Goal: Information Seeking & Learning: Learn about a topic

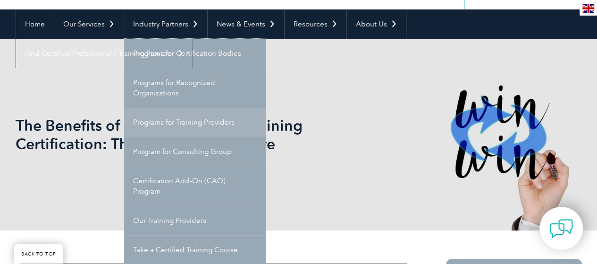
scroll to position [94, 0]
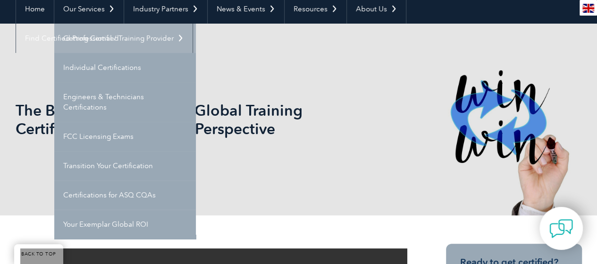
click at [101, 32] on link "Getting Certified" at bounding box center [125, 38] width 142 height 29
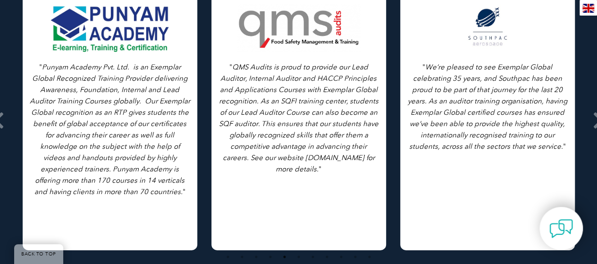
scroll to position [1321, 0]
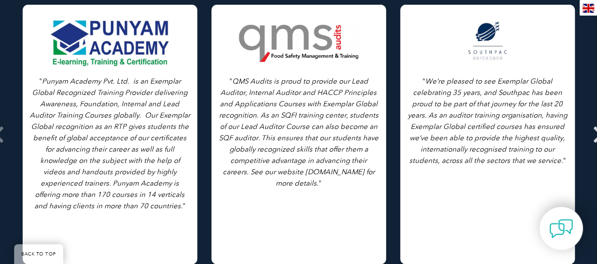
click at [594, 135] on icon at bounding box center [599, 135] width 12 height 0
click at [595, 135] on icon at bounding box center [599, 135] width 12 height 0
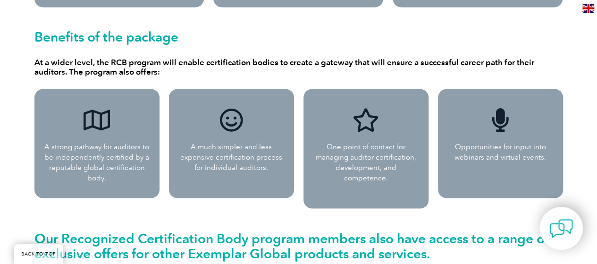
scroll to position [661, 0]
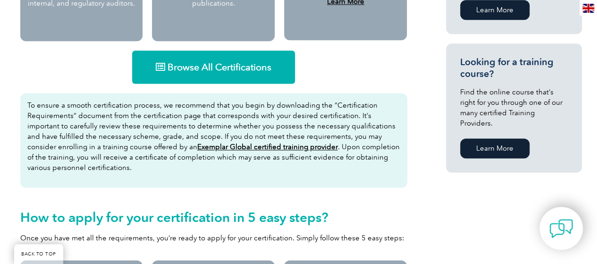
scroll to position [661, 0]
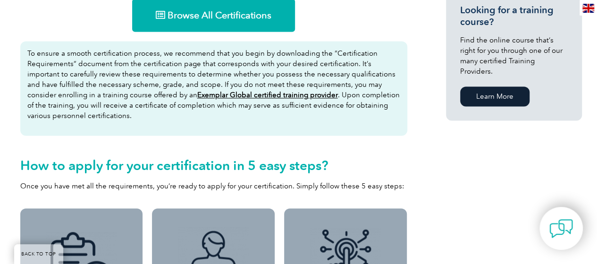
click at [281, 17] on link "Browse All Certifications" at bounding box center [213, 15] width 163 height 33
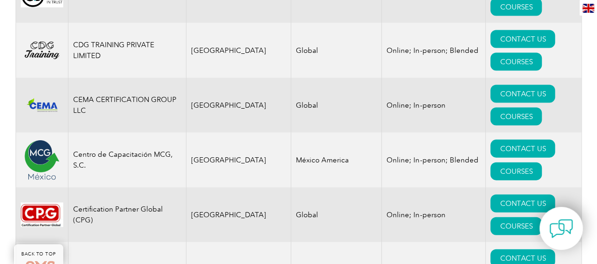
scroll to position [2785, 0]
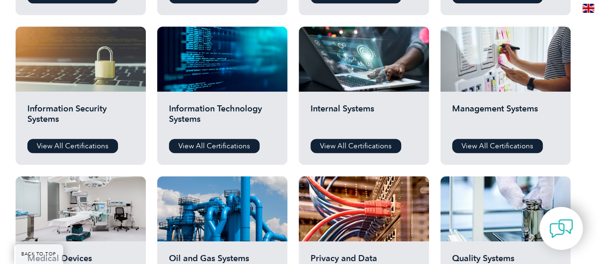
scroll to position [585, 0]
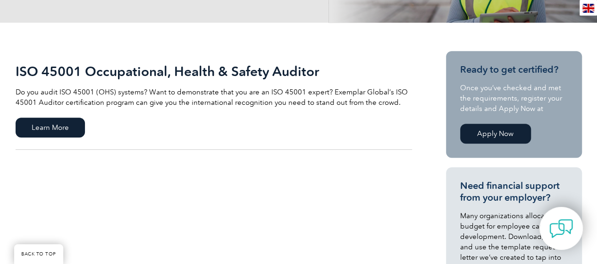
scroll to position [189, 0]
click at [63, 135] on span "Learn More" at bounding box center [50, 128] width 69 height 20
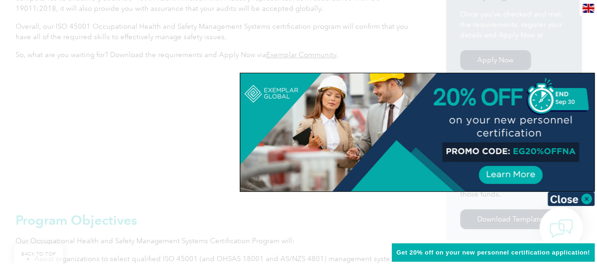
scroll to position [330, 0]
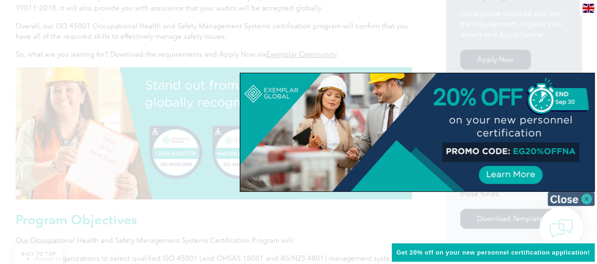
click at [584, 195] on img at bounding box center [570, 199] width 47 height 14
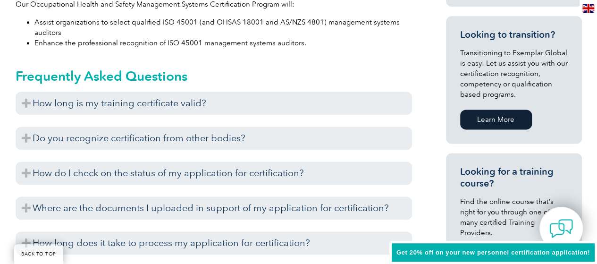
scroll to position [614, 0]
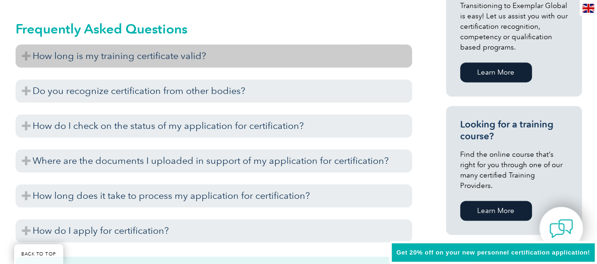
click at [281, 56] on h3 "How long is my training certificate valid?" at bounding box center [214, 55] width 396 height 23
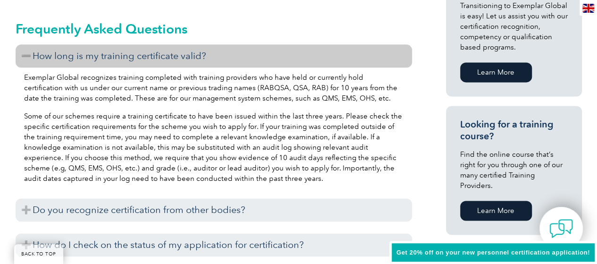
click at [281, 57] on h3 "How long is my training certificate valid?" at bounding box center [214, 55] width 396 height 23
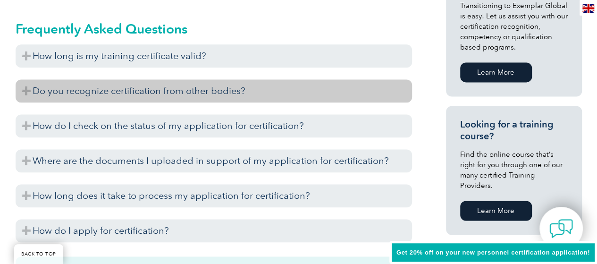
click at [284, 91] on h3 "Do you recognize certification from other bodies?" at bounding box center [214, 90] width 396 height 23
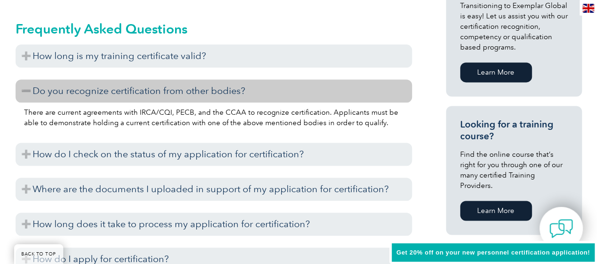
click at [284, 91] on h3 "Do you recognize certification from other bodies?" at bounding box center [214, 90] width 396 height 23
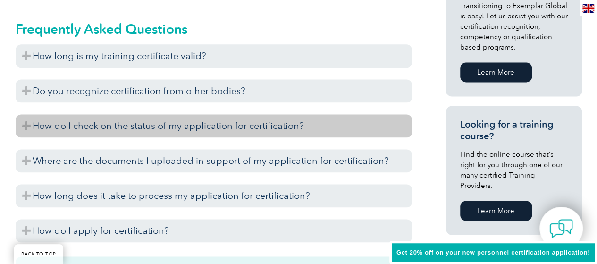
click at [290, 129] on h3 "How do I check on the status of my application for certification?" at bounding box center [214, 125] width 396 height 23
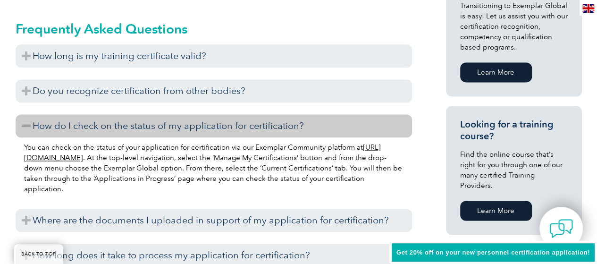
click at [290, 129] on h3 "How do I check on the status of my application for certification?" at bounding box center [214, 125] width 396 height 23
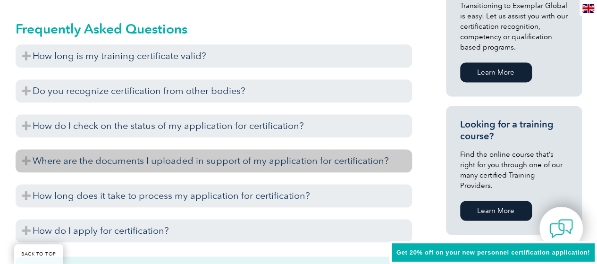
click at [294, 155] on h3 "Where are the documents I uploaded in support of my application for certificati…" at bounding box center [214, 160] width 396 height 23
